Goal: Navigation & Orientation: Find specific page/section

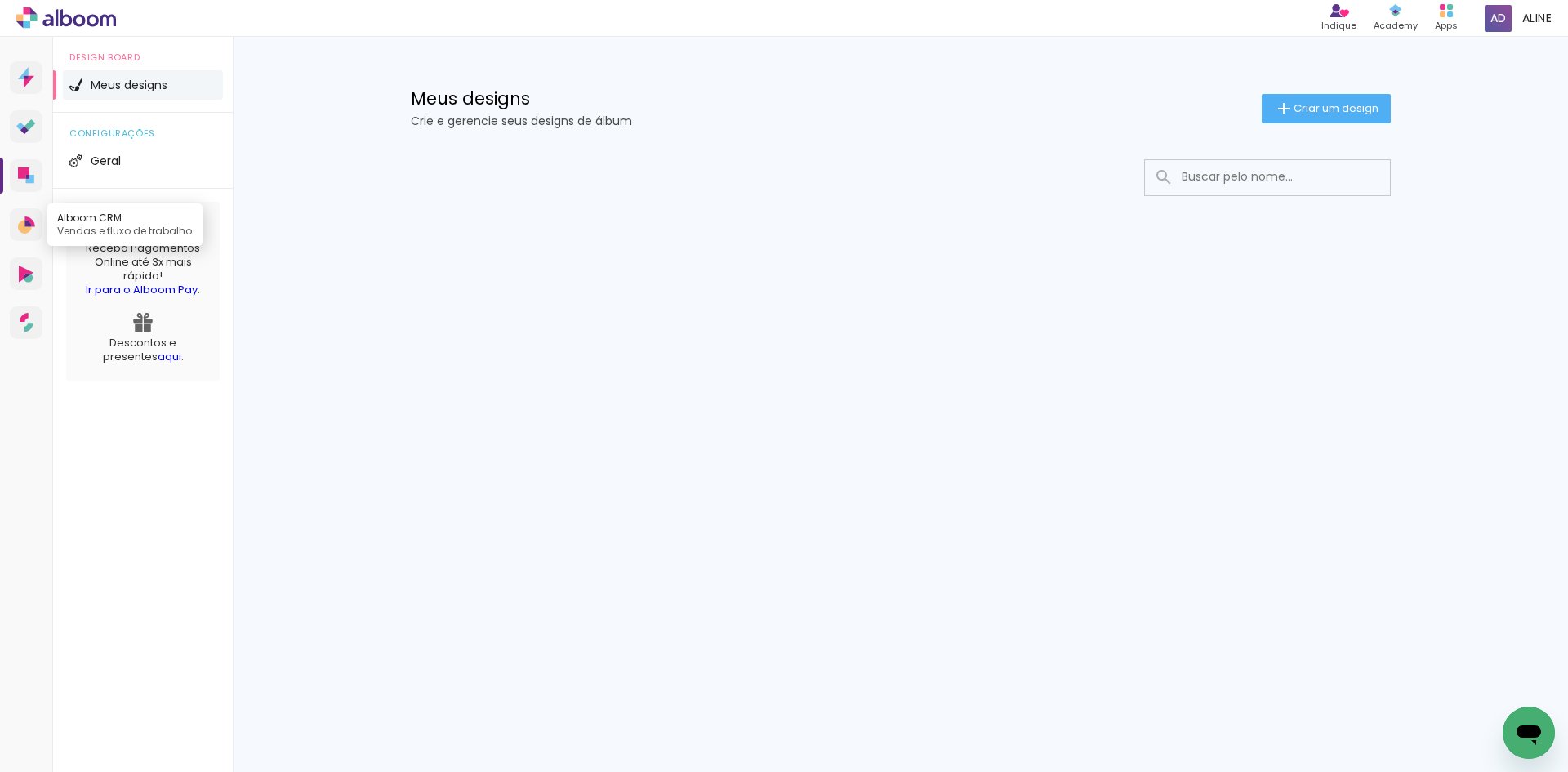
click at [25, 223] on icon at bounding box center [27, 223] width 6 height 6
click at [25, 126] on icon at bounding box center [24, 130] width 8 height 8
